Goal: Information Seeking & Learning: Find specific fact

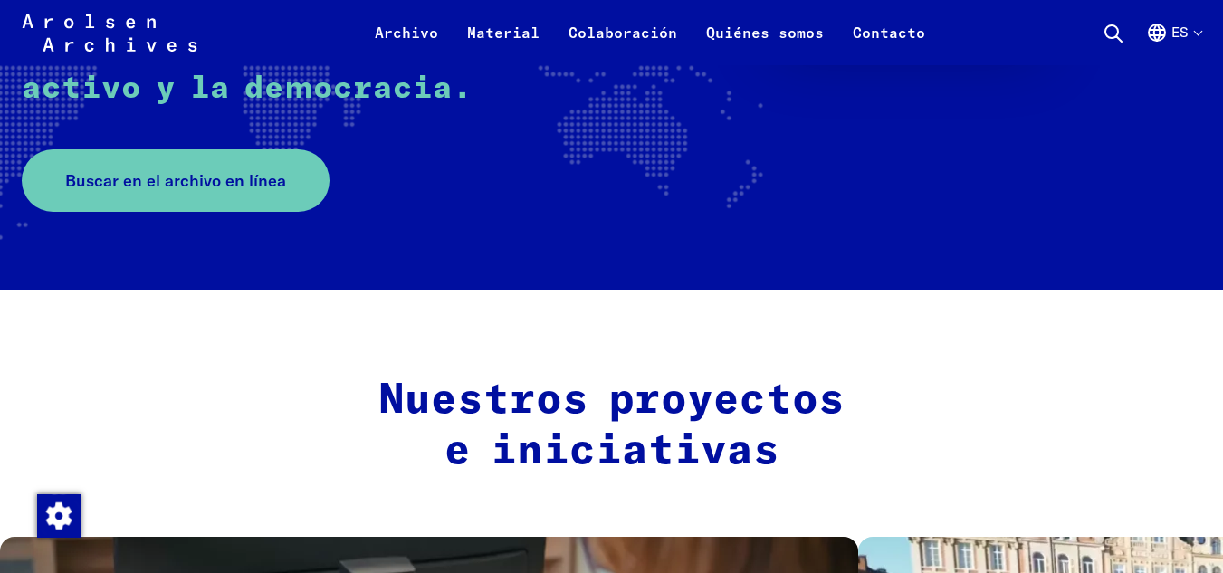
scroll to position [453, 0]
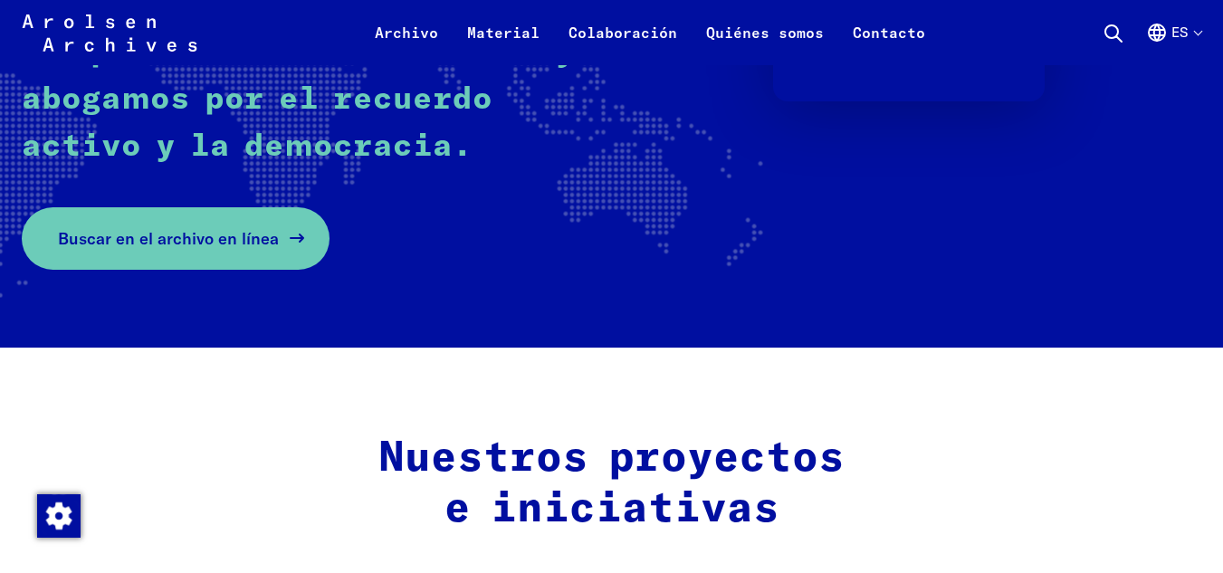
click at [132, 251] on span "Buscar en el archivo en línea" at bounding box center [168, 238] width 221 height 24
click at [129, 239] on span "Buscar en el archivo en línea" at bounding box center [168, 238] width 221 height 24
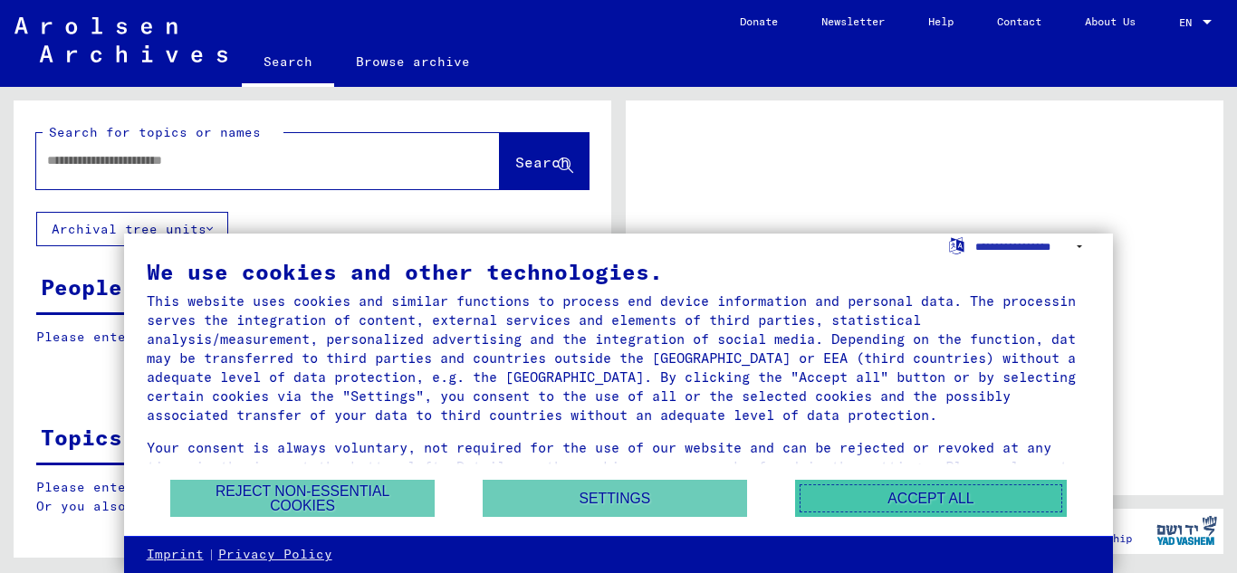
drag, startPoint x: 848, startPoint y: 503, endPoint x: 821, endPoint y: 502, distance: 26.3
click at [837, 503] on button "Accept all" at bounding box center [931, 498] width 272 height 37
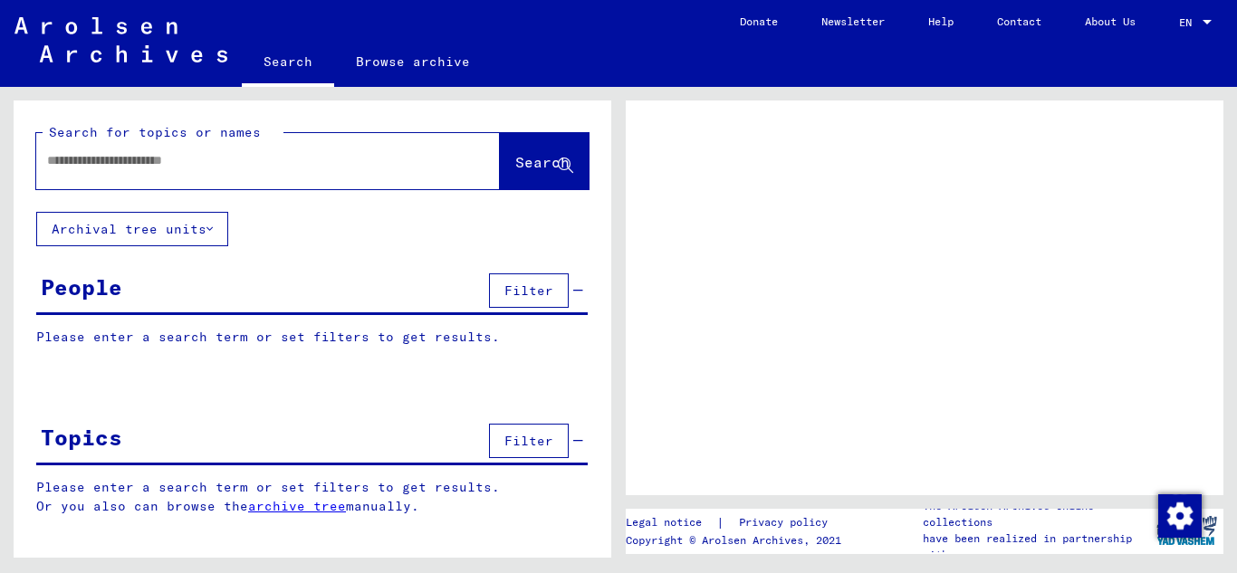
click at [126, 160] on input "text" at bounding box center [251, 160] width 409 height 19
type input "*****"
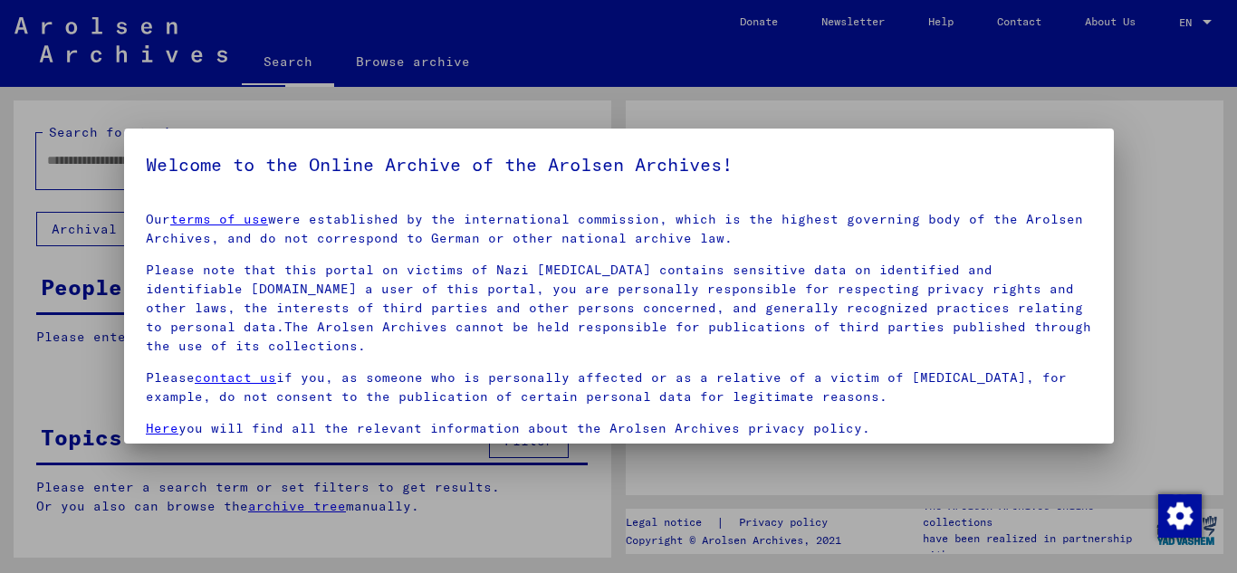
click at [561, 163] on h5 "Welcome to the Online Archive of the Arolsen Archives!" at bounding box center [619, 164] width 946 height 29
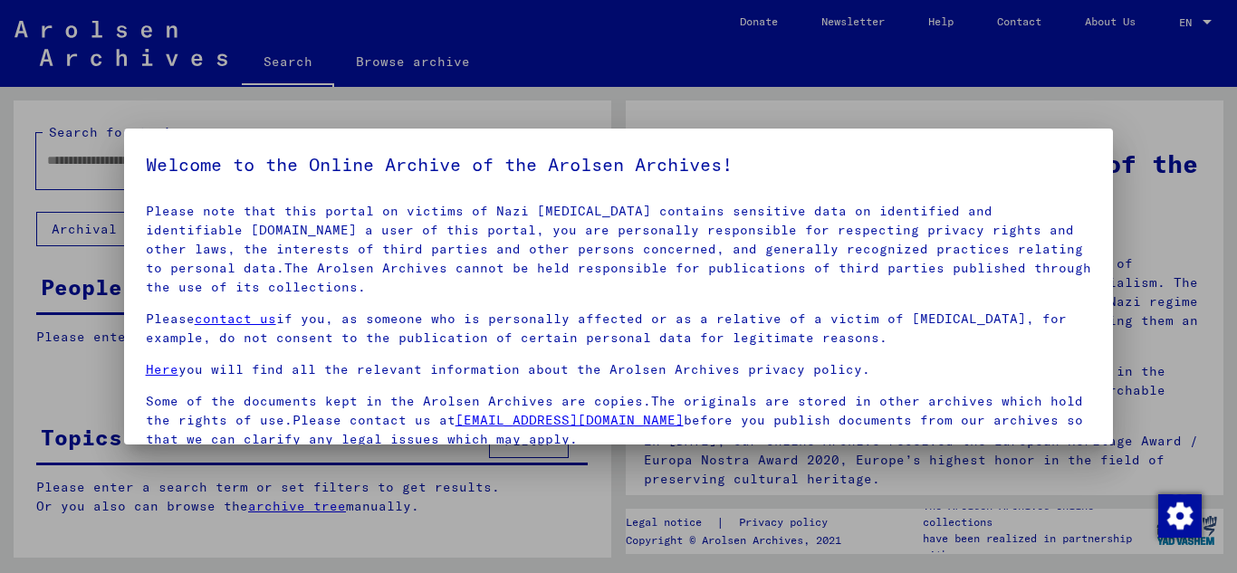
scroll to position [148, 0]
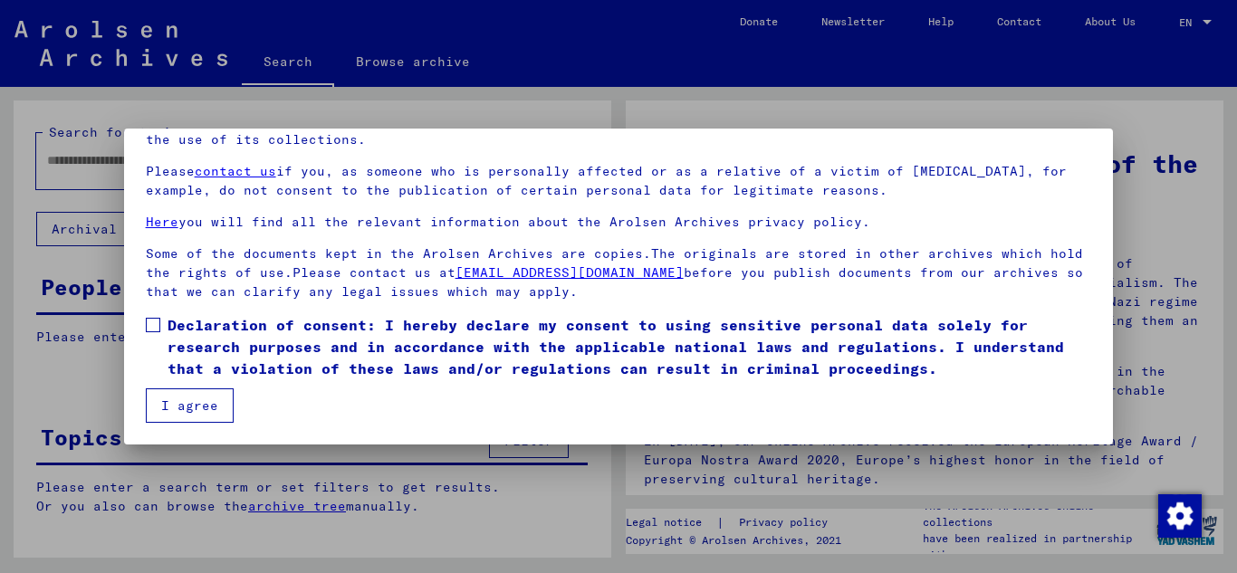
click at [153, 324] on span at bounding box center [153, 325] width 14 height 14
click at [204, 402] on button "I agree" at bounding box center [190, 405] width 88 height 34
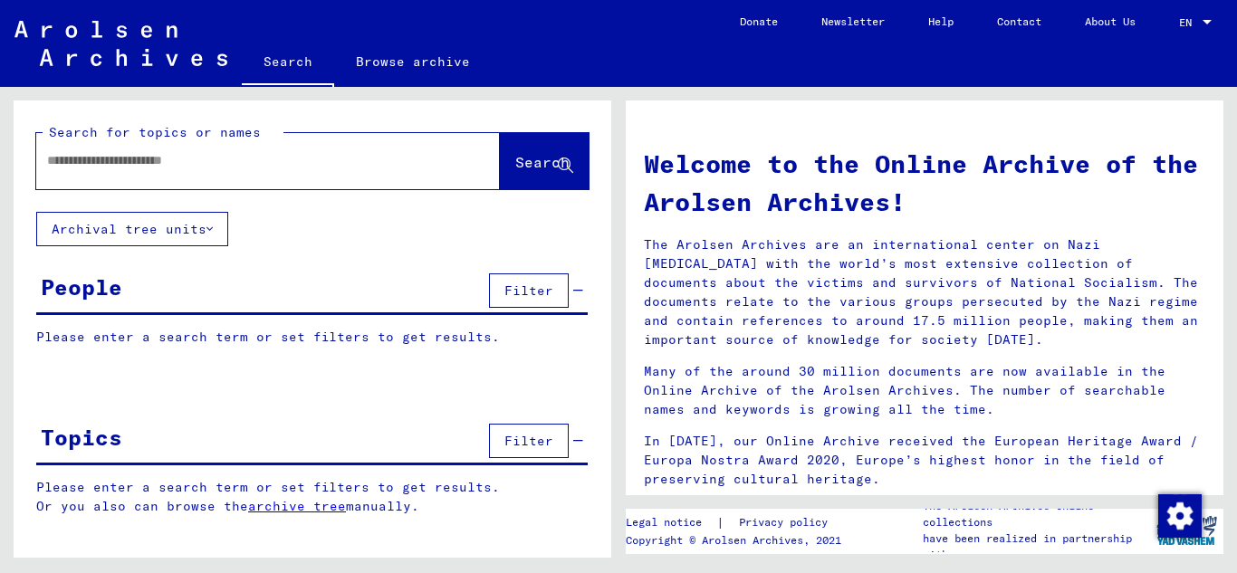
click at [397, 157] on input "text" at bounding box center [246, 160] width 398 height 19
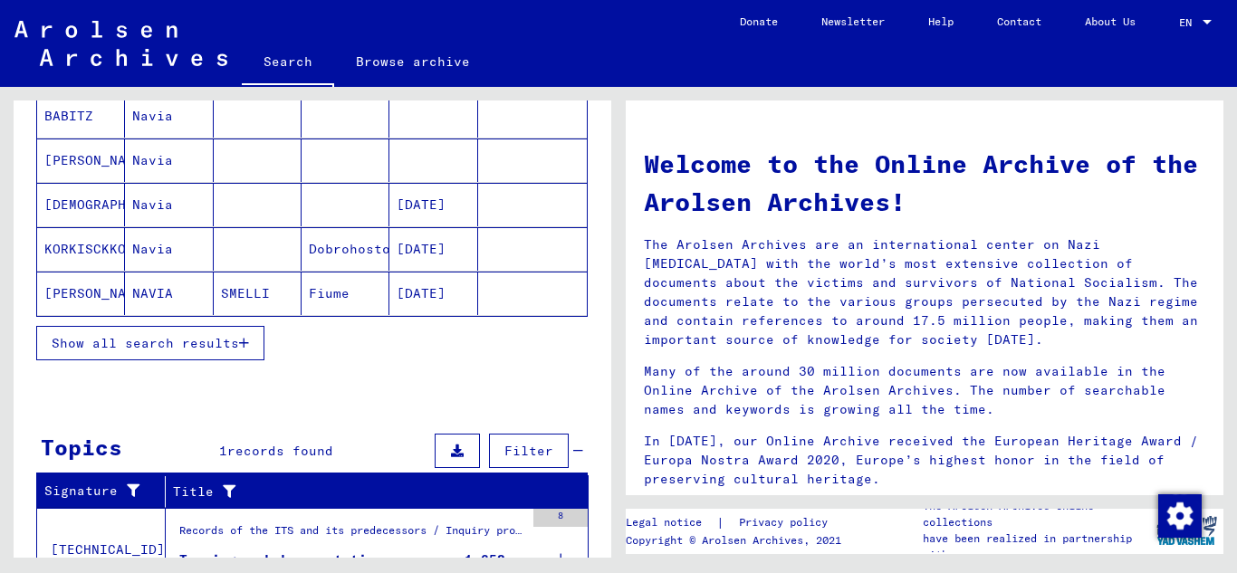
scroll to position [360, 0]
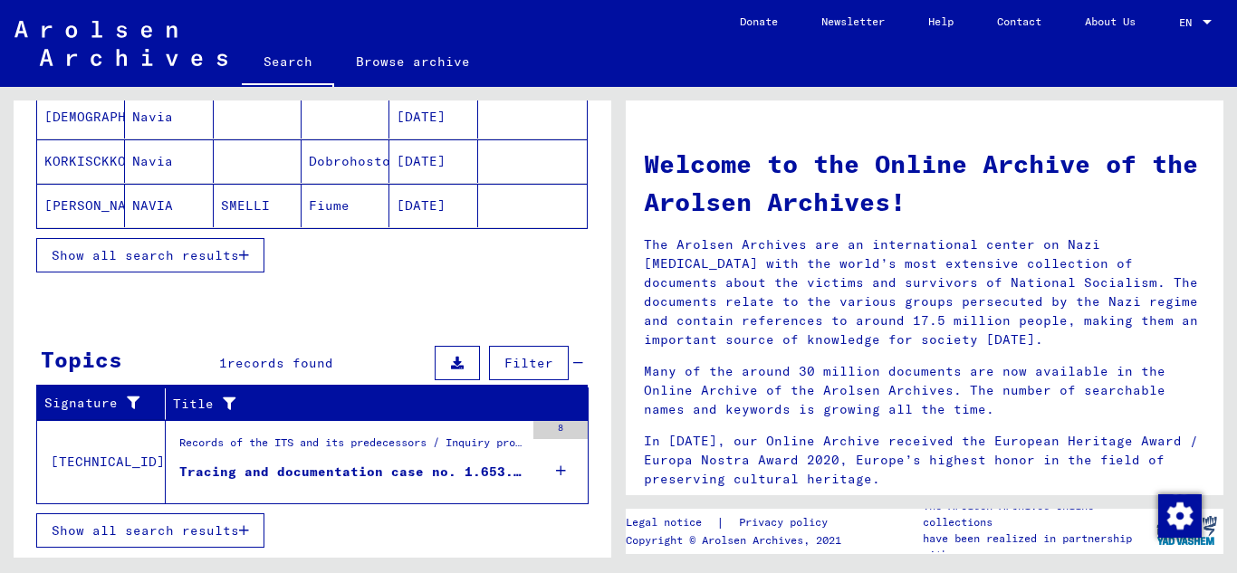
click at [250, 363] on span "records found" at bounding box center [280, 363] width 106 height 16
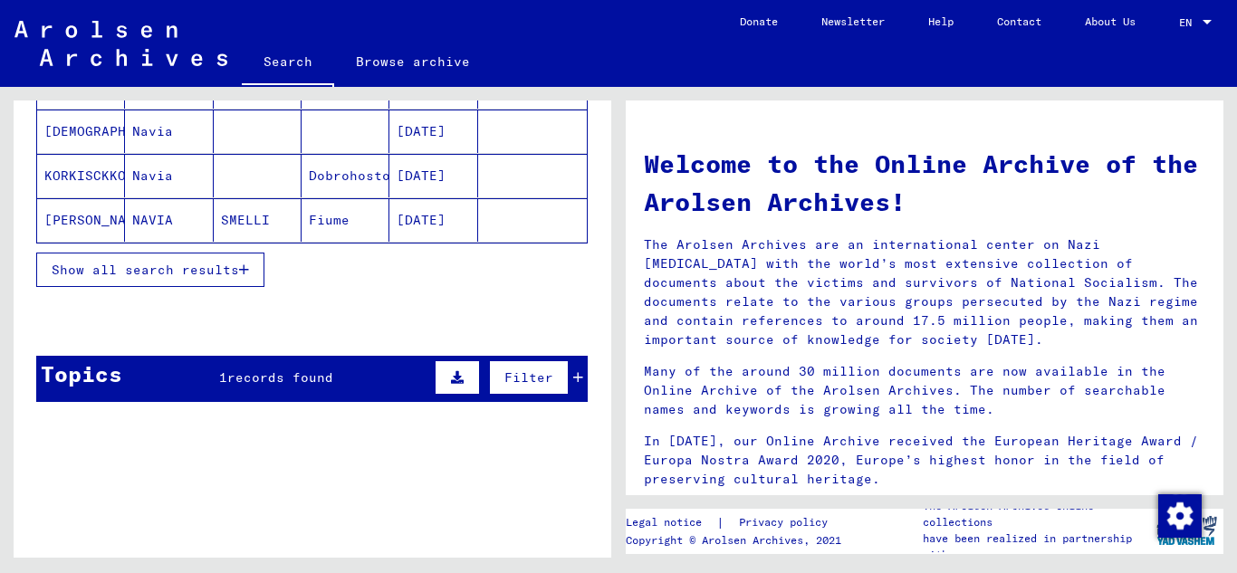
scroll to position [346, 0]
click at [451, 375] on icon at bounding box center [457, 377] width 13 height 13
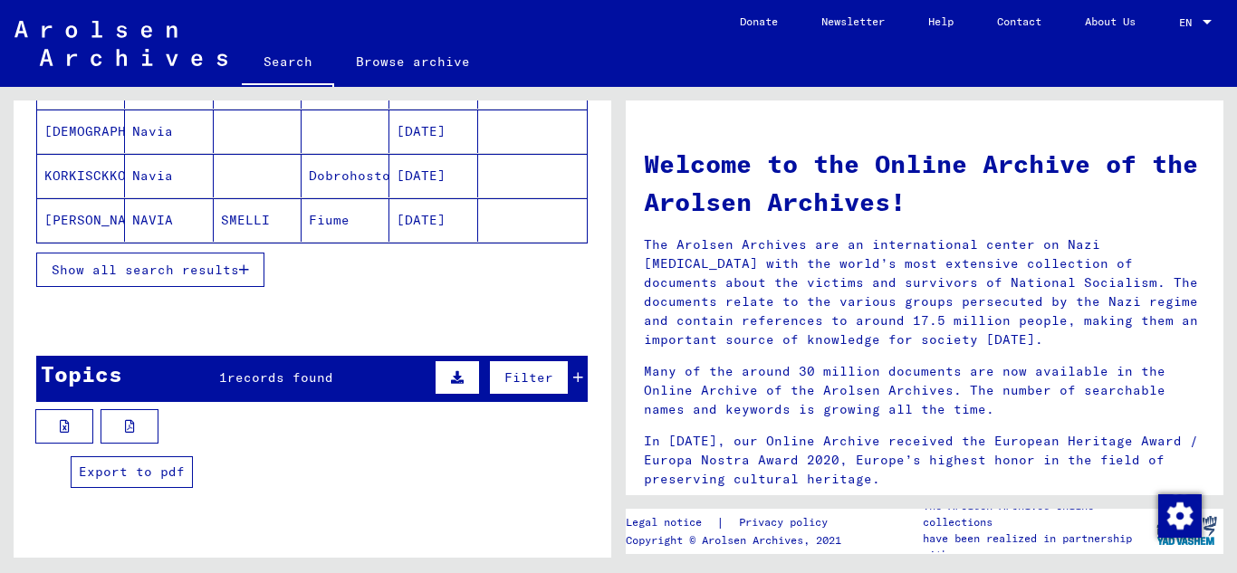
click at [125, 427] on icon at bounding box center [130, 426] width 10 height 13
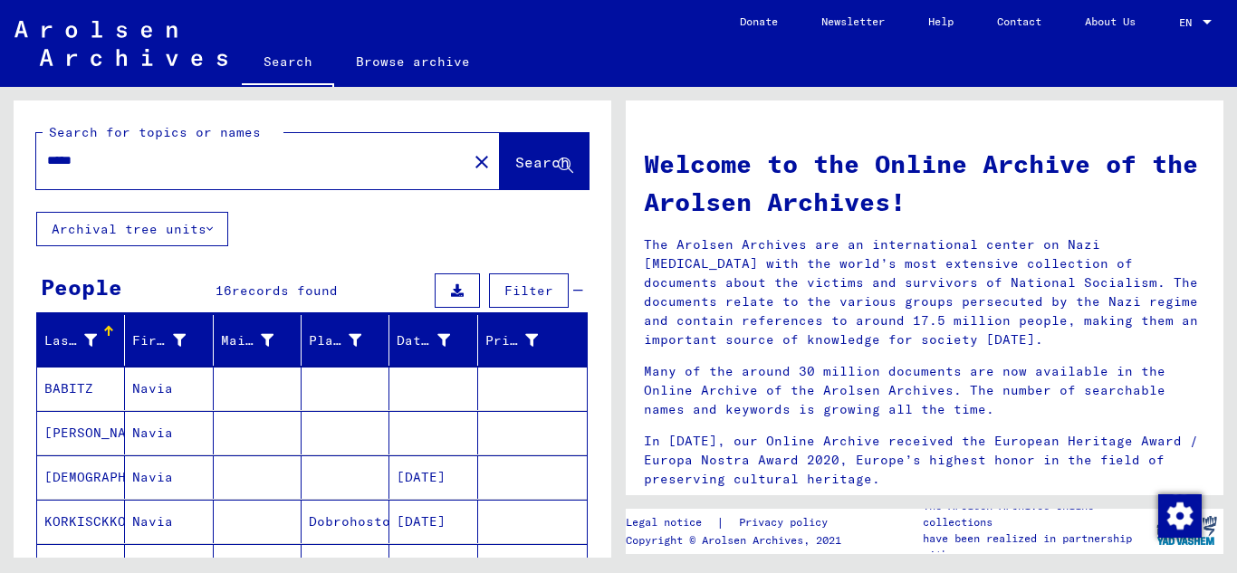
drag, startPoint x: 110, startPoint y: 163, endPoint x: 93, endPoint y: 130, distance: 36.9
click at [11, 140] on div "Search for topics or names ***** close Search Archival tree units People 16 rec…" at bounding box center [309, 322] width 619 height 471
type input "******"
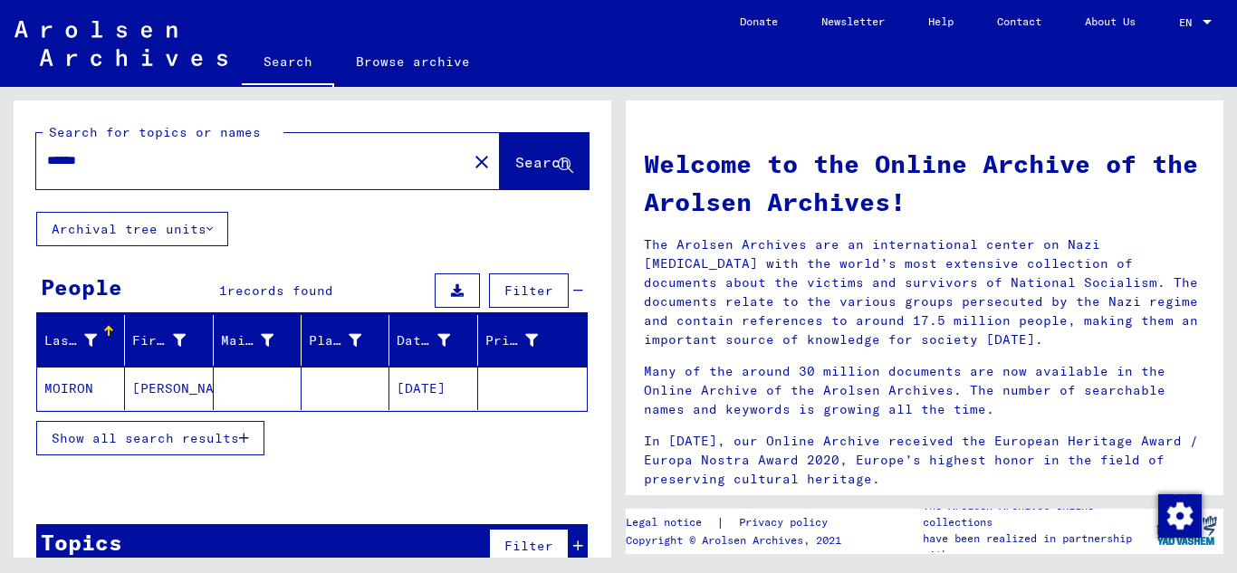
drag, startPoint x: 151, startPoint y: 169, endPoint x: 0, endPoint y: 151, distance: 152.3
click at [0, 151] on div "Search for topics or names ****** close Search Archival tree units People 1 rec…" at bounding box center [309, 322] width 619 height 471
